Goal: Task Accomplishment & Management: Complete application form

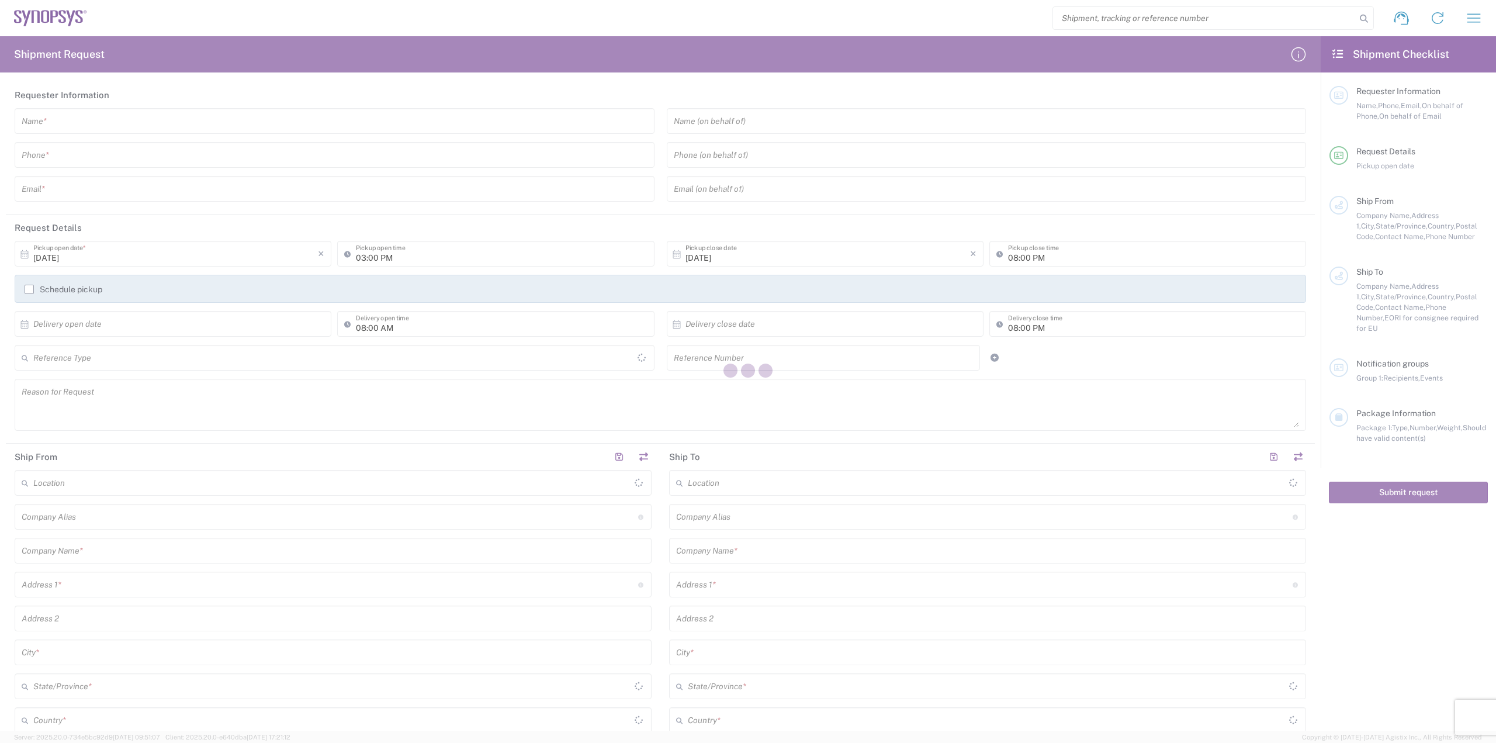
type input "[GEOGRAPHIC_DATA]"
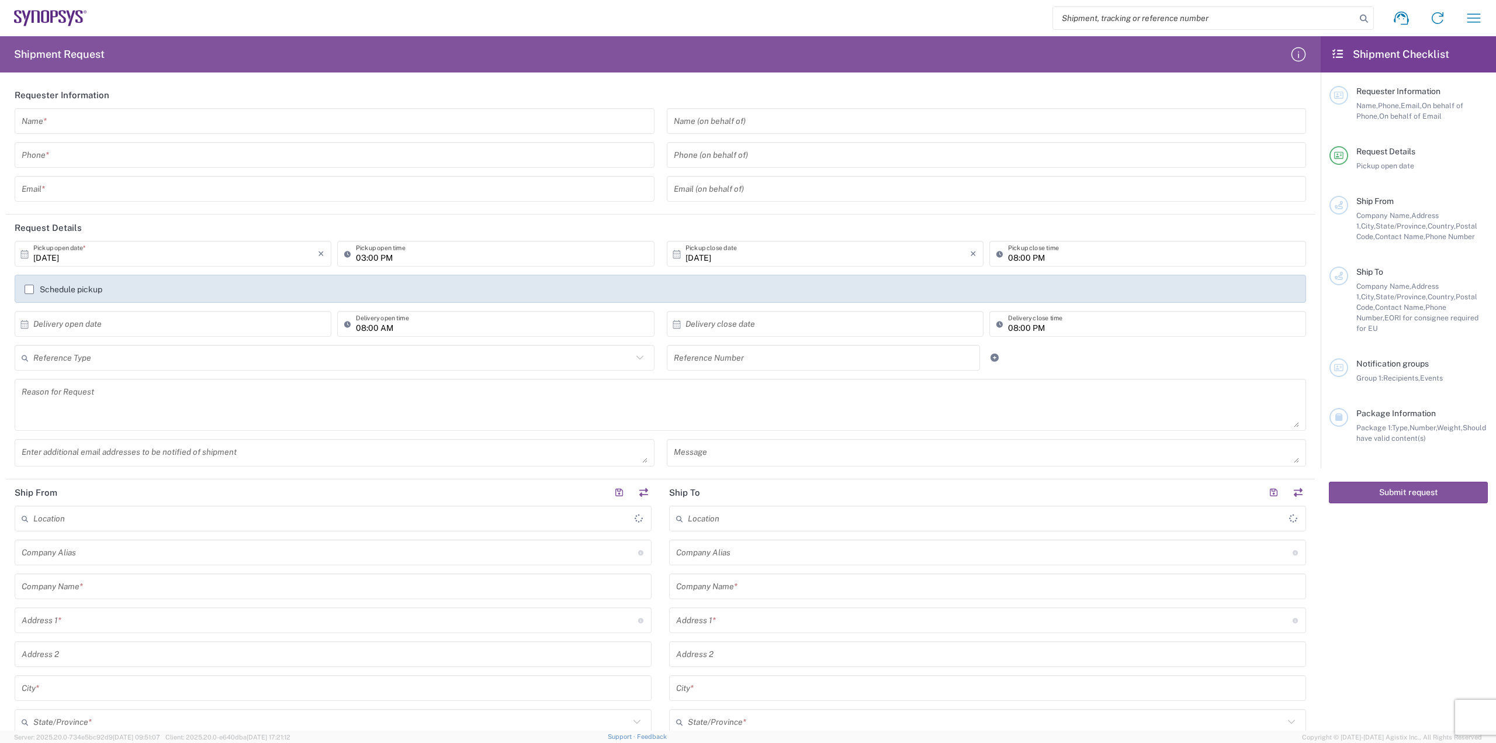
click at [1102, 19] on input "search" at bounding box center [1204, 18] width 303 height 22
paste input "57095595"
type input "57095595"
click at [1365, 23] on icon at bounding box center [1364, 19] width 16 height 16
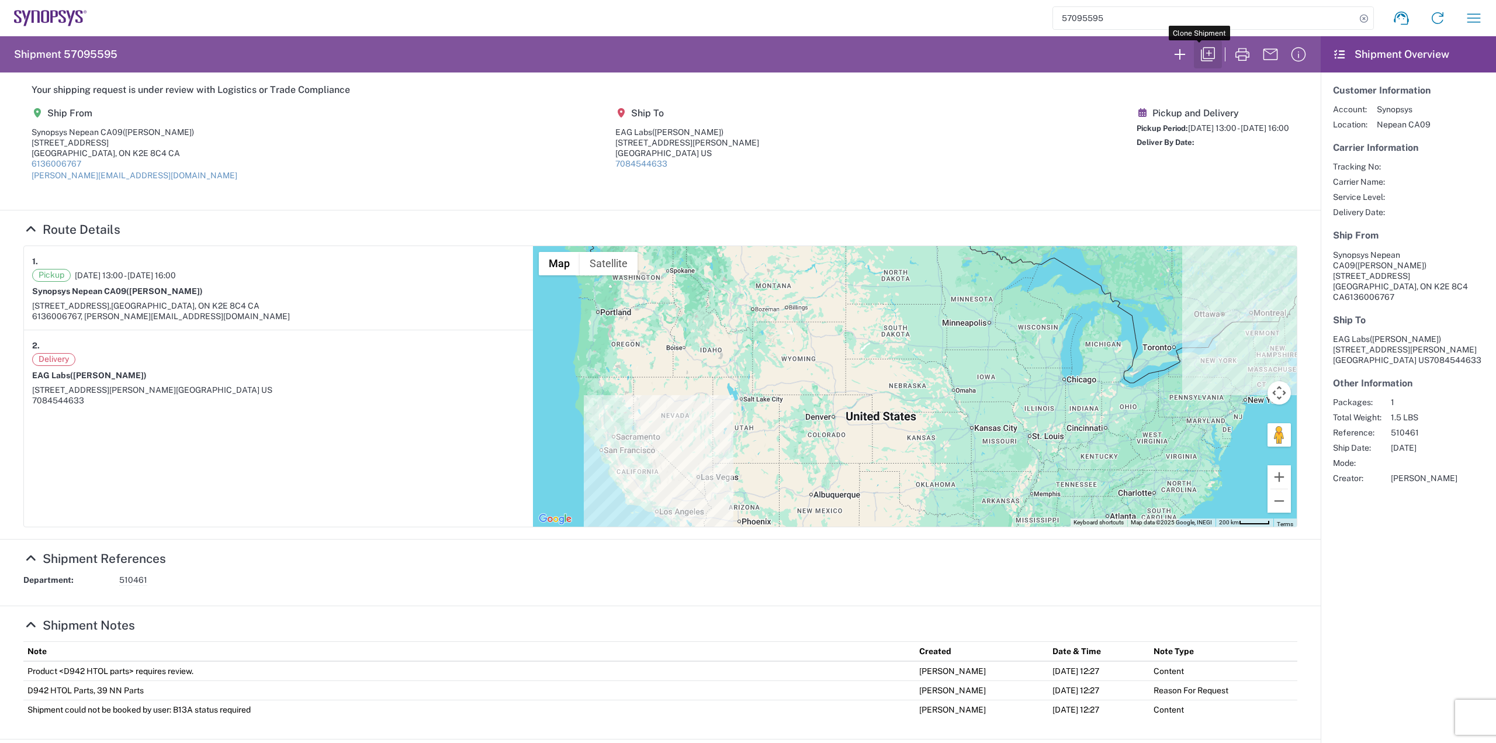
click at [1202, 48] on icon "button" at bounding box center [1208, 54] width 14 height 14
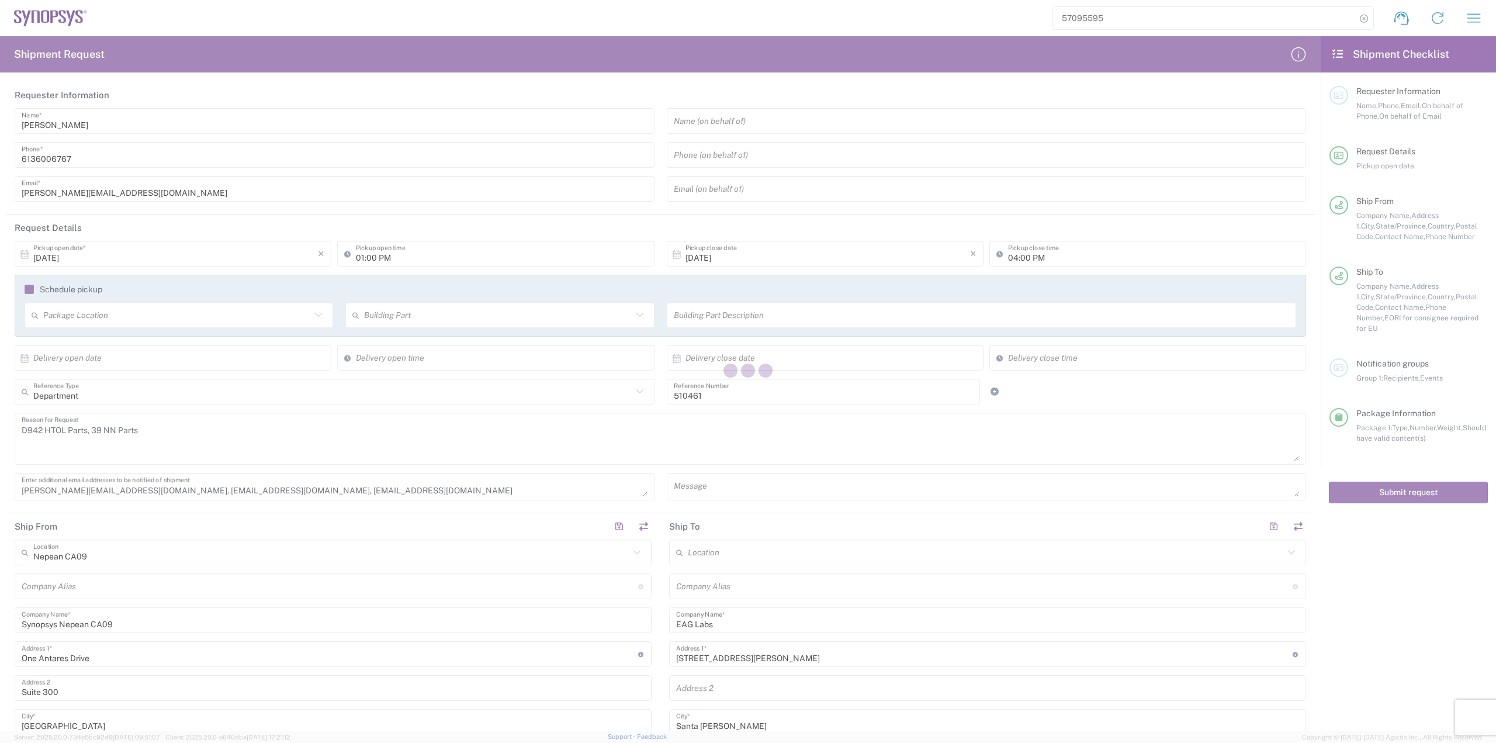
type input "[GEOGRAPHIC_DATA]"
type input "[US_STATE]"
type input "Small Box"
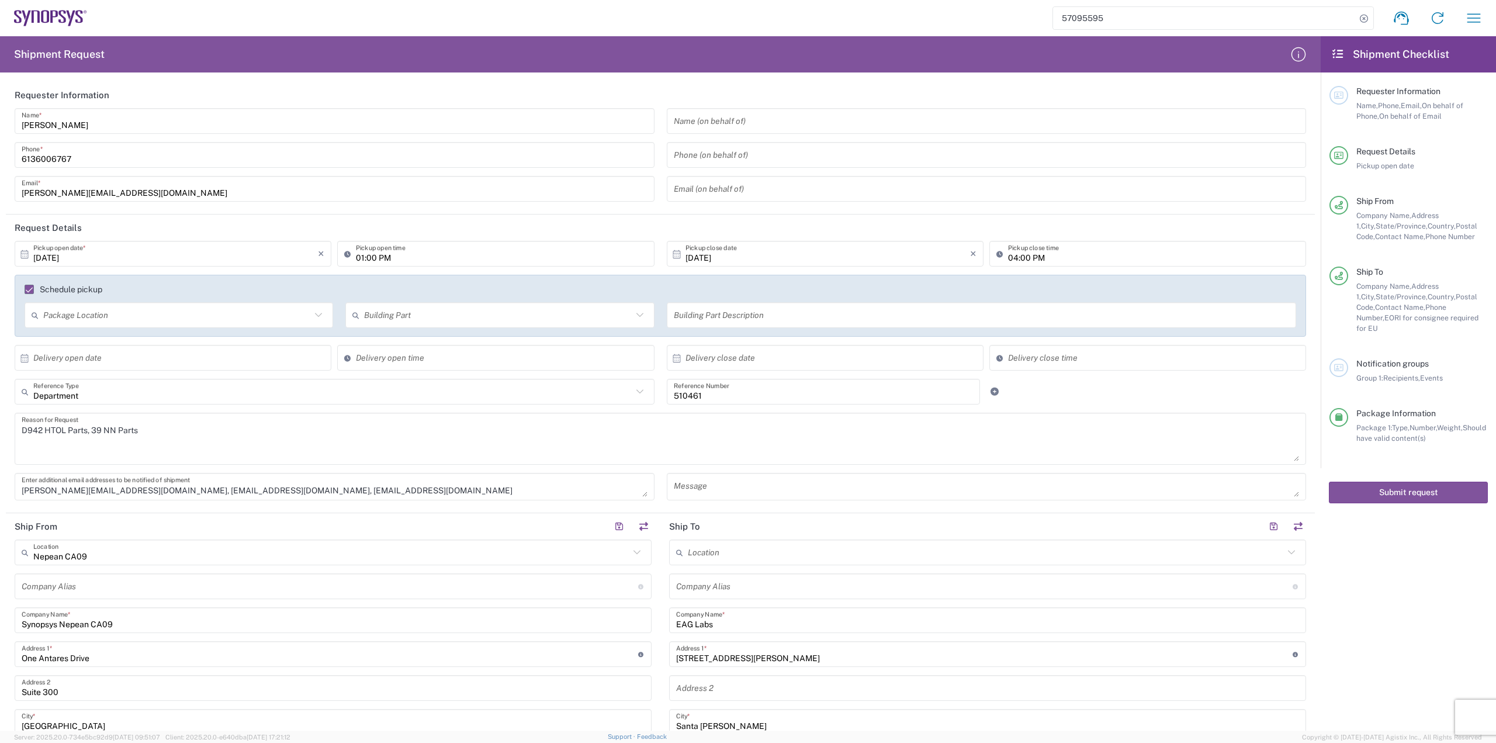
type input "Delivered at Place"
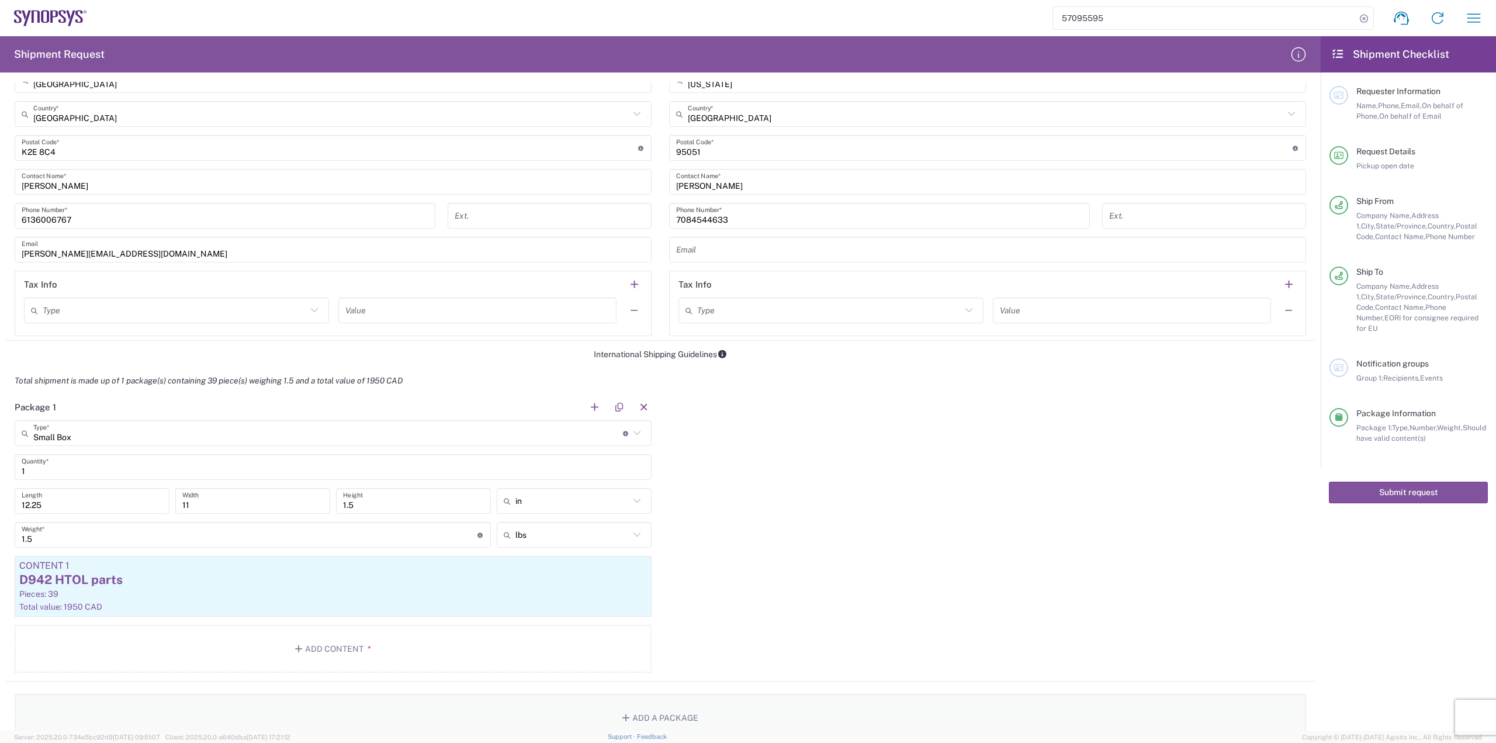
scroll to position [935, 0]
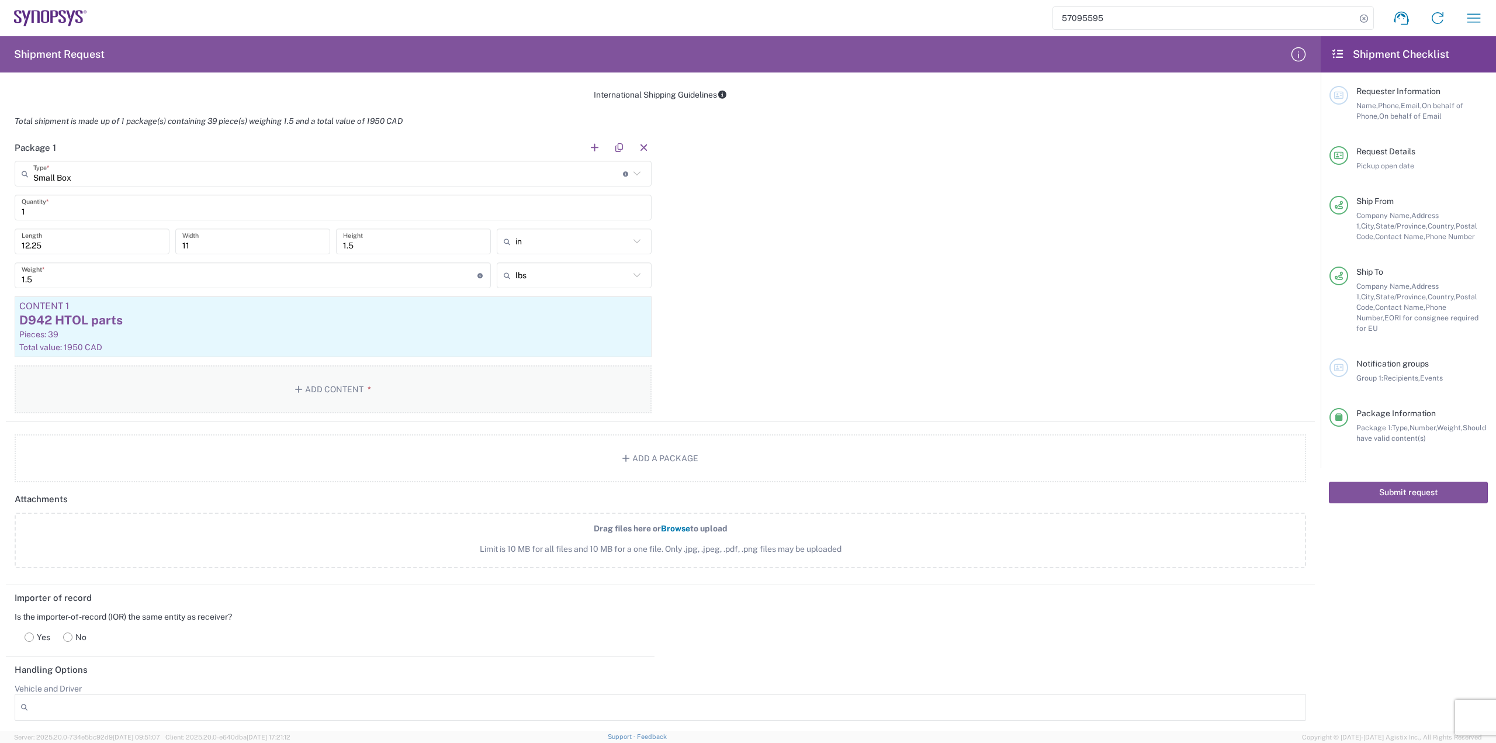
click at [317, 391] on button "Add Content *" at bounding box center [333, 389] width 637 height 48
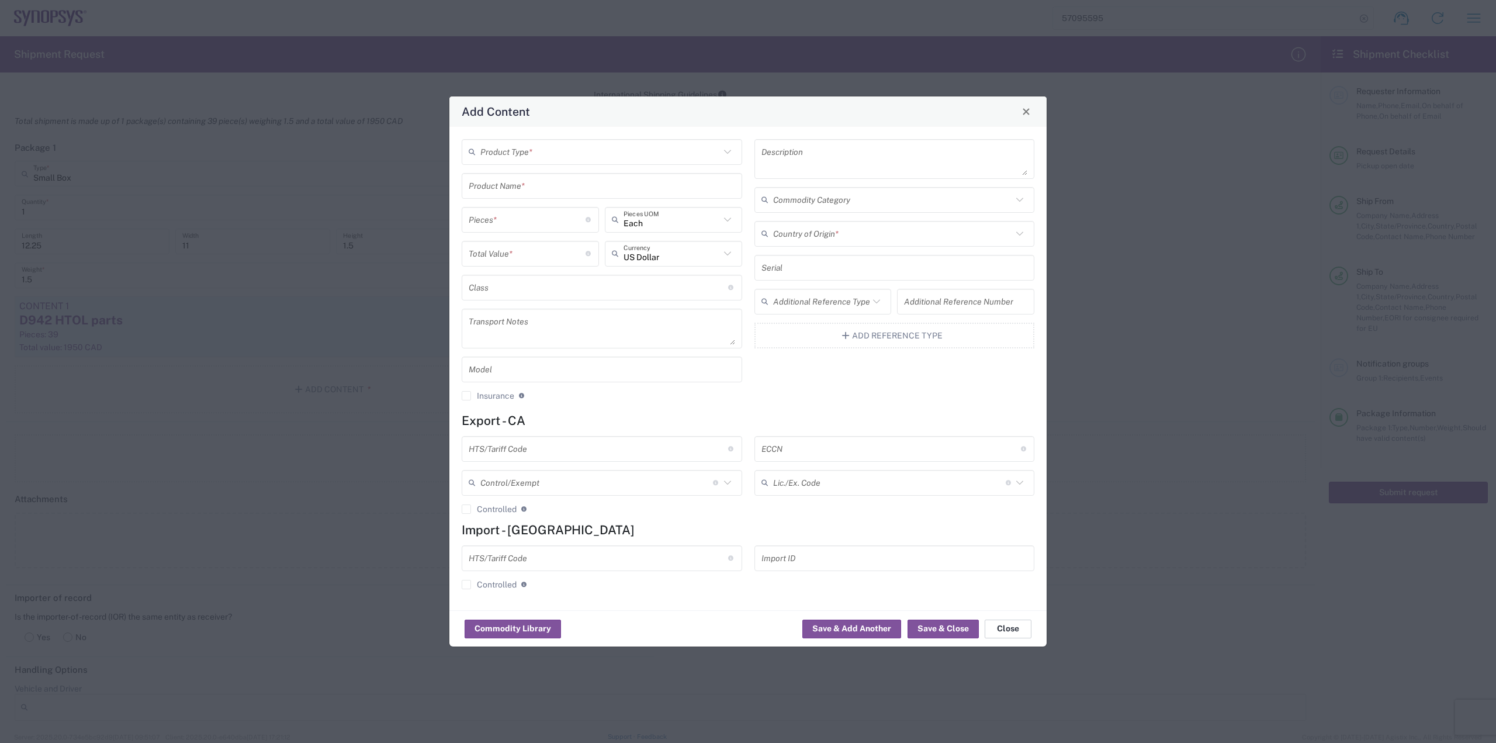
click at [999, 626] on button "Close" at bounding box center [1007, 628] width 47 height 19
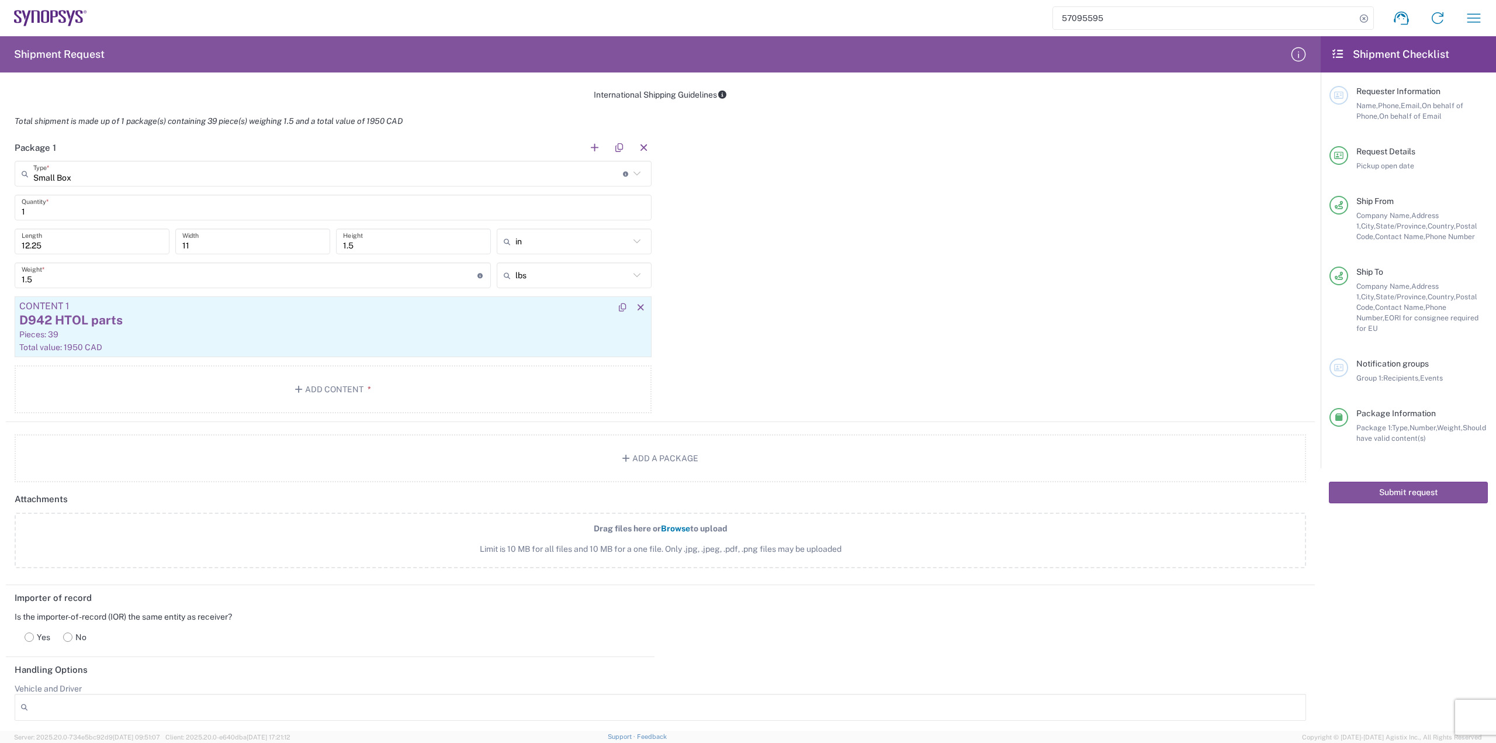
click at [82, 321] on div "D942 HTOL parts" at bounding box center [333, 320] width 628 height 18
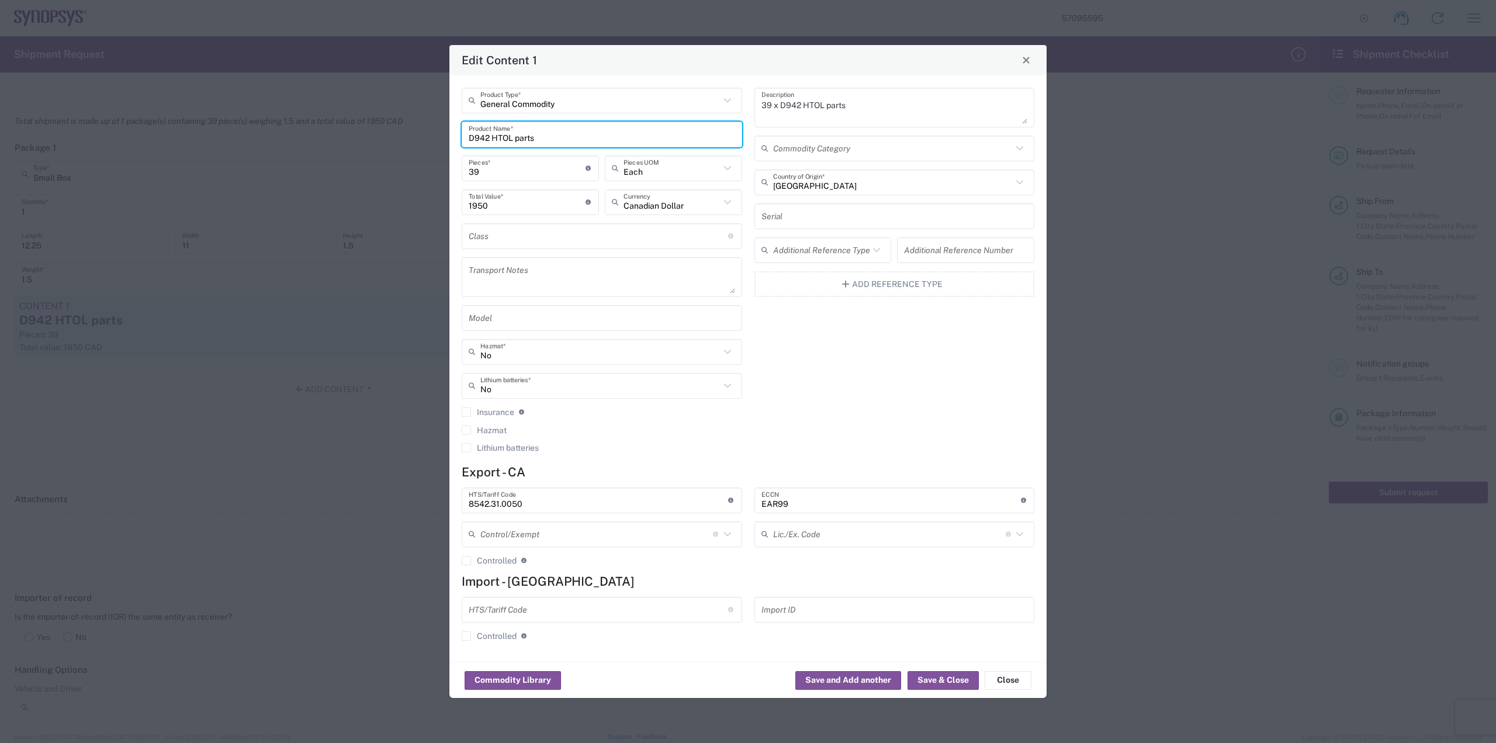
drag, startPoint x: 538, startPoint y: 138, endPoint x: 453, endPoint y: 140, distance: 85.3
click at [453, 140] on div "General Commodity Product Type * D942 HTOL parts Product Name * 39 Pieces * Num…" at bounding box center [747, 368] width 597 height 586
click at [1042, 162] on div "General Commodity Product Type * D942 HTOL parts Product Name * 39 Pieces * Num…" at bounding box center [747, 368] width 597 height 586
click at [1026, 58] on span "Close" at bounding box center [1026, 60] width 8 height 8
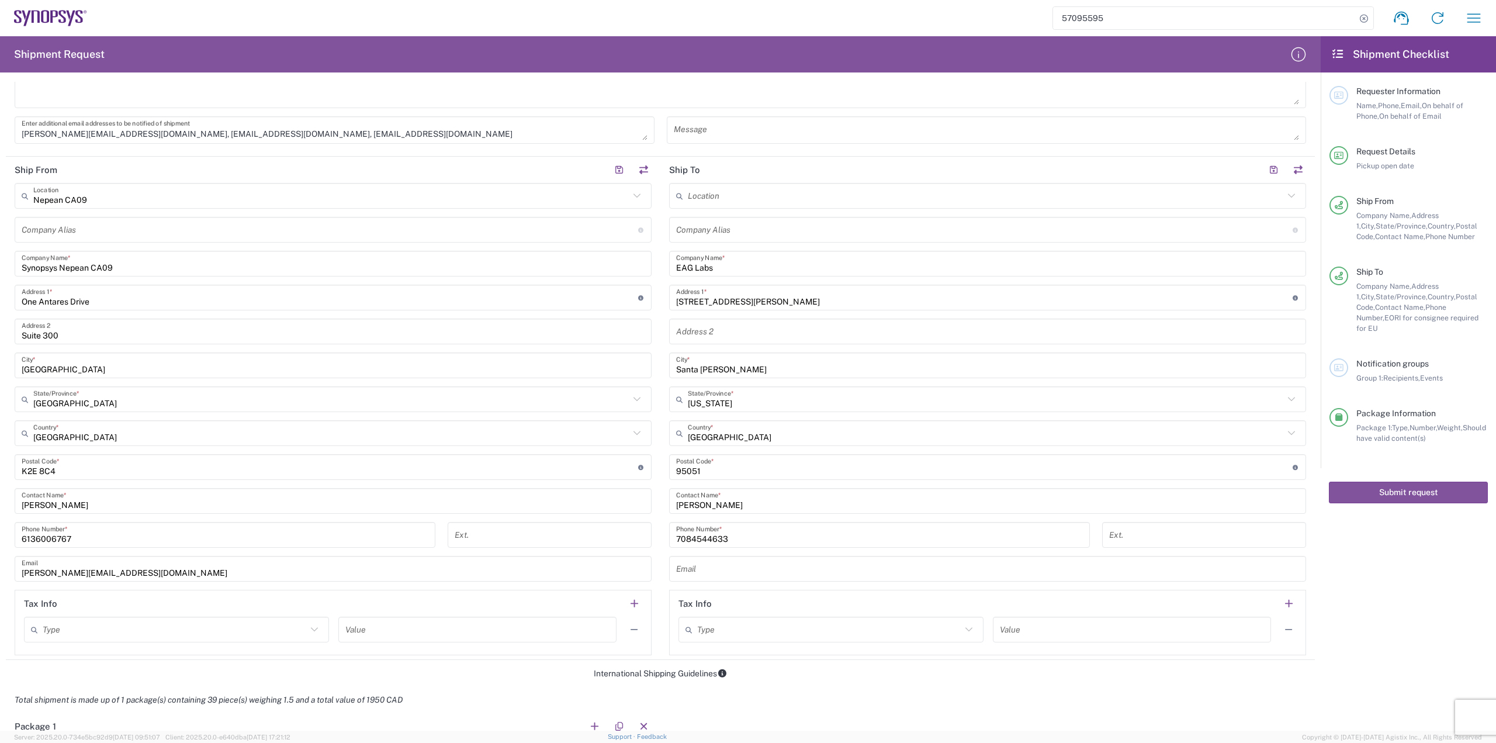
scroll to position [351, 0]
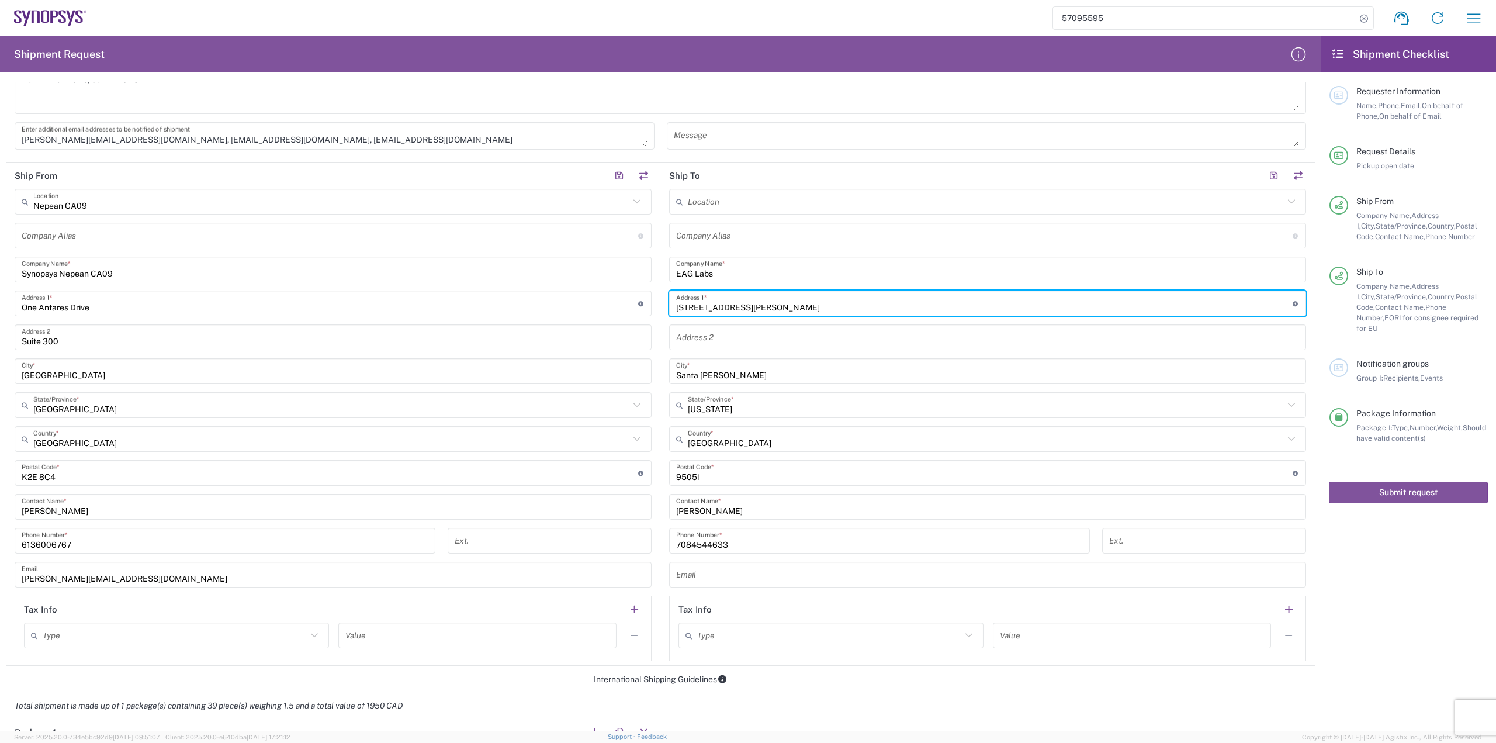
drag, startPoint x: 740, startPoint y: 306, endPoint x: 654, endPoint y: 310, distance: 86.5
click at [655, 315] on div "Ship From [GEOGRAPHIC_DATA] [GEOGRAPHIC_DATA] Location [GEOGRAPHIC_DATA] Agrate…" at bounding box center [660, 413] width 1309 height 503
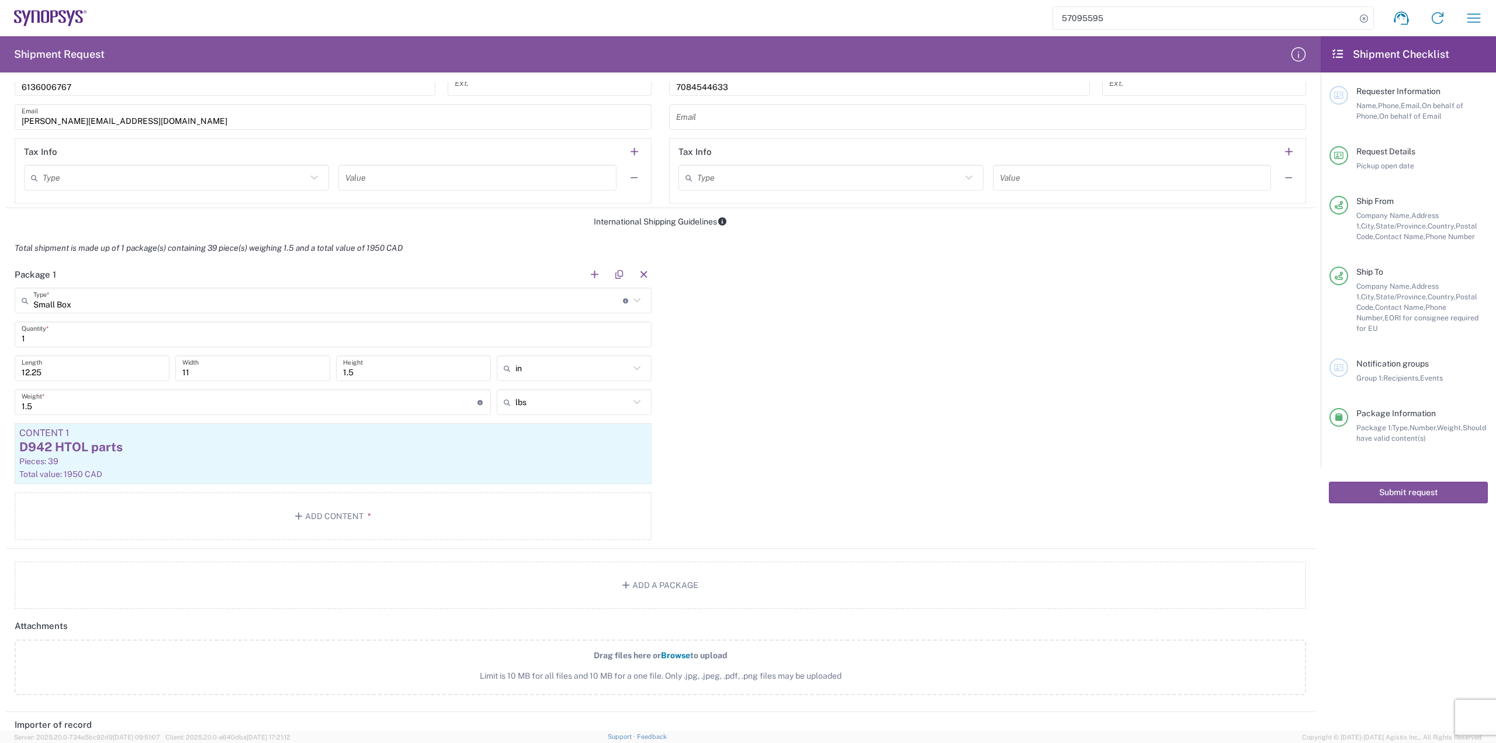
scroll to position [876, 0]
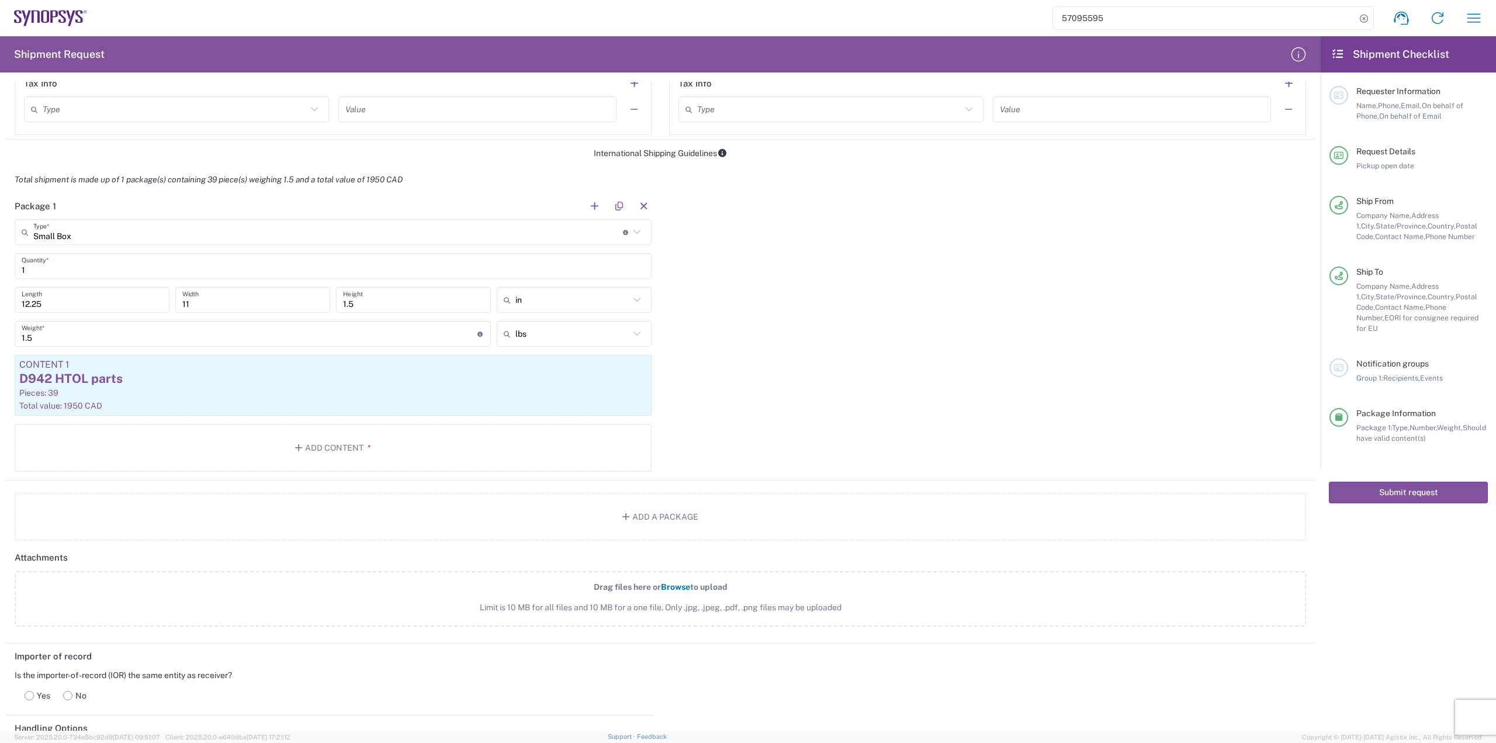
click at [272, 418] on main "Small Box Type * Material used to package goods Small Box Bale(s) Basket(s) Bol…" at bounding box center [333, 347] width 654 height 256
click at [87, 380] on div "D942 HTOL parts" at bounding box center [333, 379] width 628 height 18
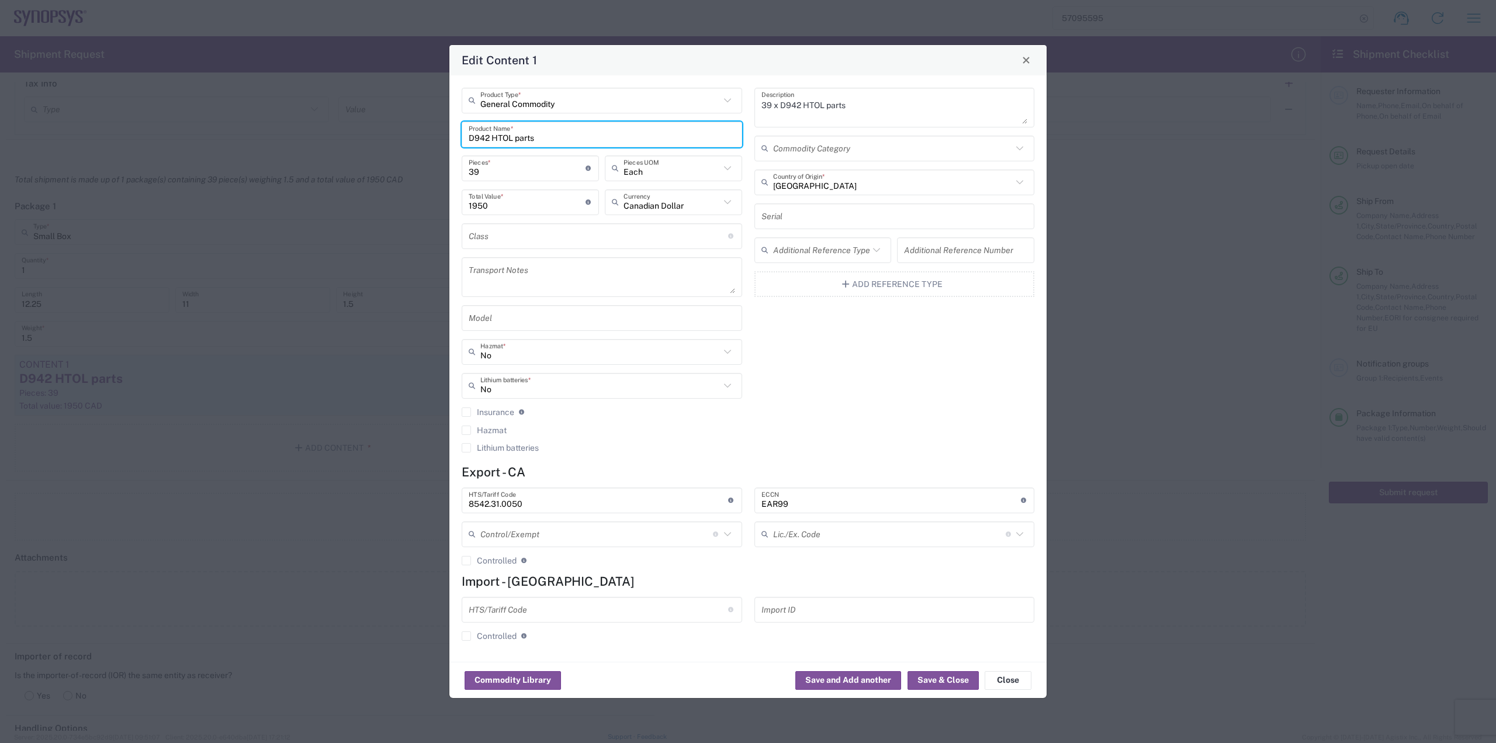
drag, startPoint x: 543, startPoint y: 138, endPoint x: 412, endPoint y: 139, distance: 131.5
click at [412, 139] on div "Edit Content 1 General Commodity Product Type * D942 HTOL parts Product Name * …" at bounding box center [748, 371] width 1496 height 743
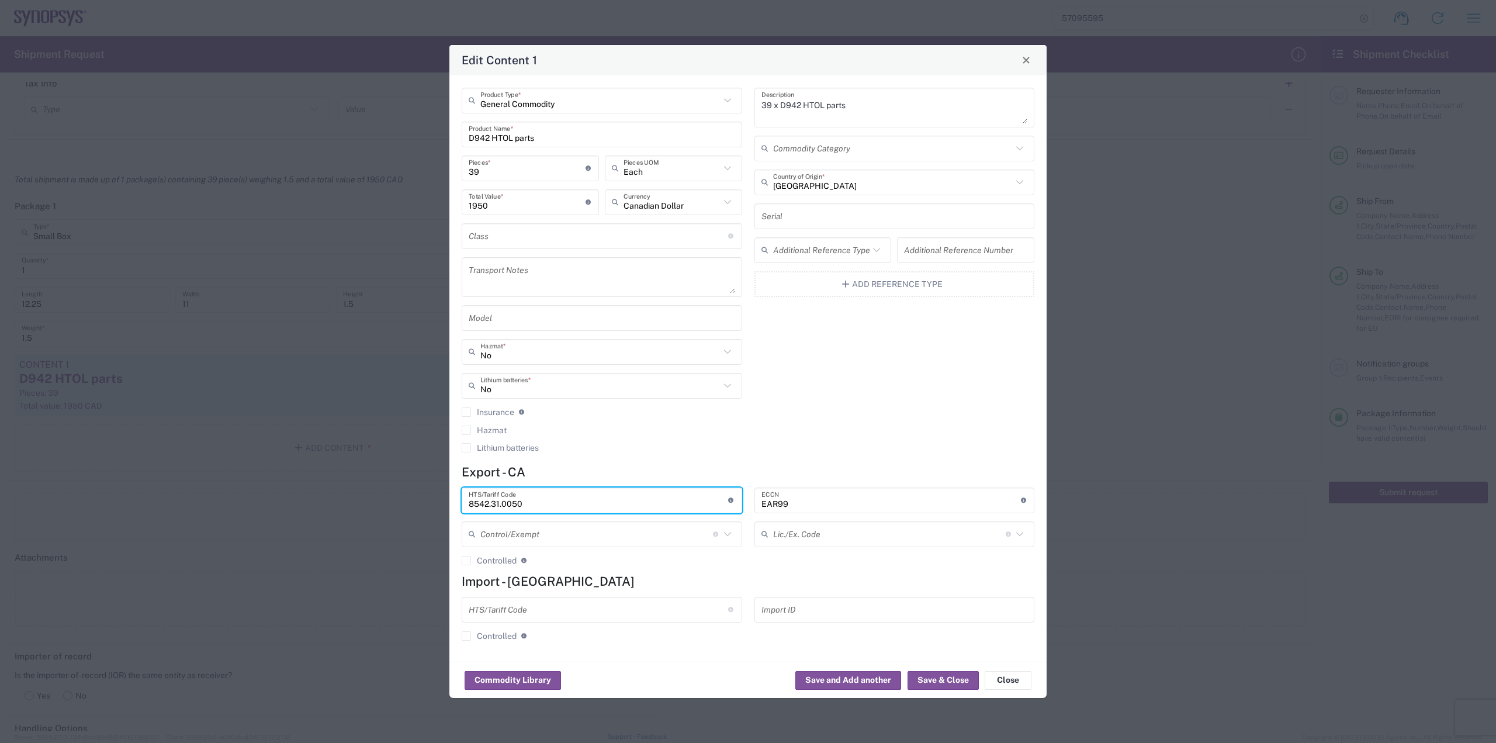
drag, startPoint x: 534, startPoint y: 505, endPoint x: 386, endPoint y: 506, distance: 147.8
click at [386, 506] on div "Edit Content 1 General Commodity Product Type * D942 HTOL parts Product Name * …" at bounding box center [748, 371] width 1496 height 743
click at [1023, 678] on button "Close" at bounding box center [1007, 680] width 47 height 19
